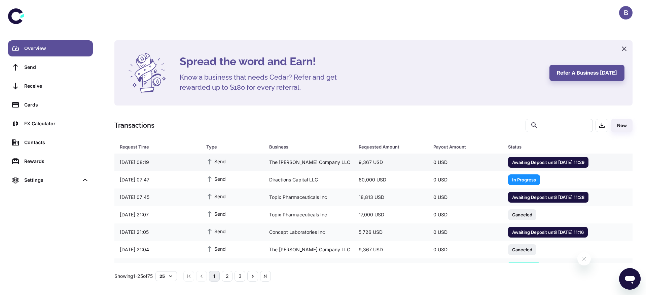
click at [348, 160] on div "The [PERSON_NAME] Company LLC" at bounding box center [308, 162] width 89 height 13
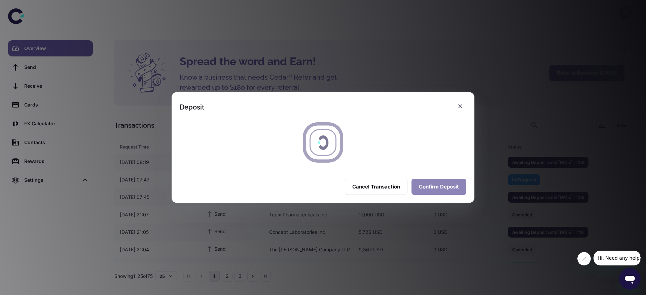
click at [429, 190] on button "Confirm Deposit" at bounding box center [438, 187] width 55 height 16
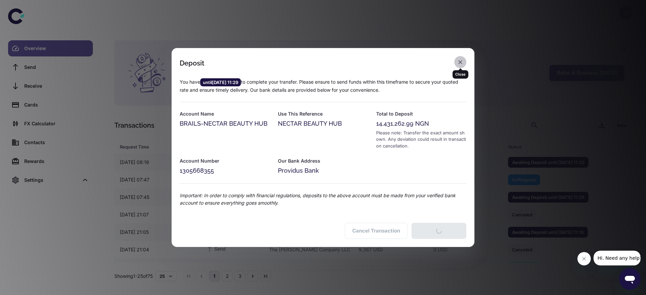
click at [459, 62] on icon "button" at bounding box center [460, 62] width 7 height 7
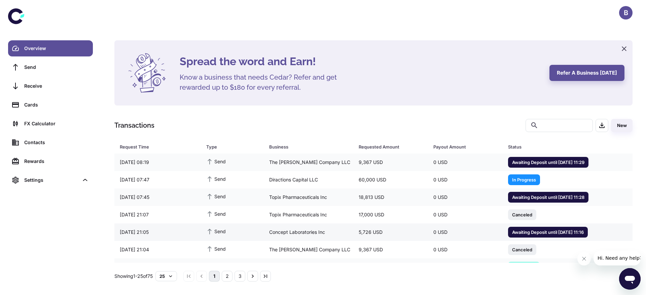
click at [402, 235] on div "5,726 USD" at bounding box center [390, 232] width 75 height 13
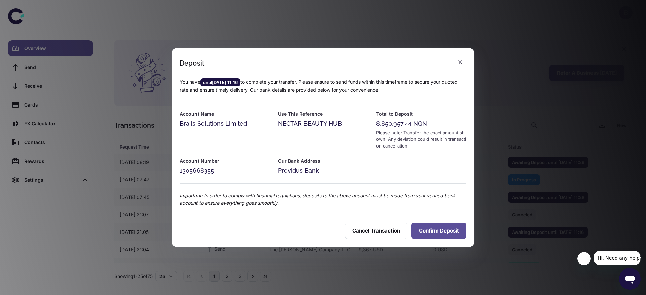
click at [429, 232] on button "Confirm Deposit" at bounding box center [438, 231] width 55 height 16
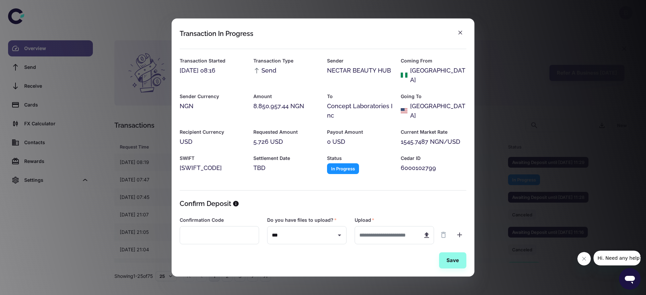
click at [462, 65] on h6 "Coming From" at bounding box center [433, 60] width 66 height 7
click at [460, 36] on icon "button" at bounding box center [460, 32] width 7 height 7
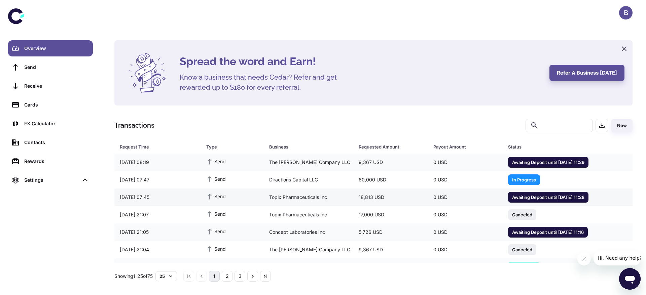
click at [465, 189] on td "0 USD" at bounding box center [465, 197] width 75 height 17
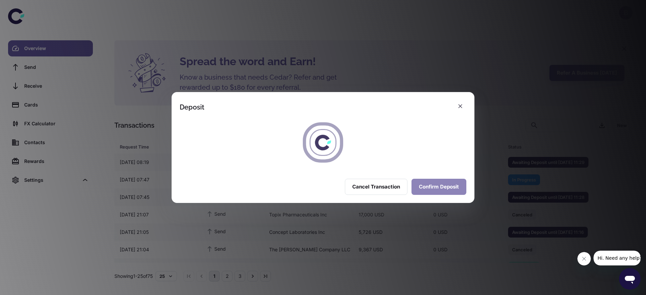
click at [446, 186] on button "Confirm Deposit" at bounding box center [438, 187] width 55 height 16
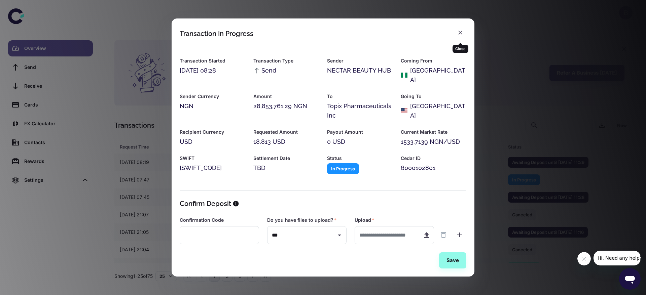
click at [459, 41] on div "Close" at bounding box center [460, 46] width 16 height 13
click at [458, 39] on body "B Overview Send Receive Cards FX Calculator Contacts Rewards Settings Spread th…" at bounding box center [323, 147] width 646 height 295
click at [458, 36] on icon "button" at bounding box center [460, 32] width 7 height 7
